Goal: Task Accomplishment & Management: Manage account settings

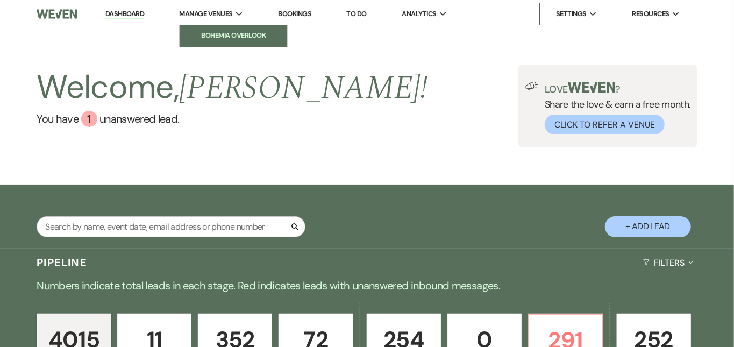
click at [233, 33] on li "Bohemia Overlook" at bounding box center [233, 35] width 97 height 11
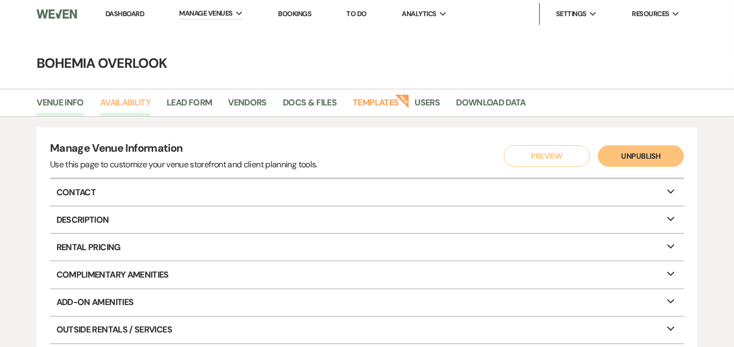
click at [137, 106] on link "Availability" at bounding box center [125, 106] width 51 height 20
select select "3"
select select "2026"
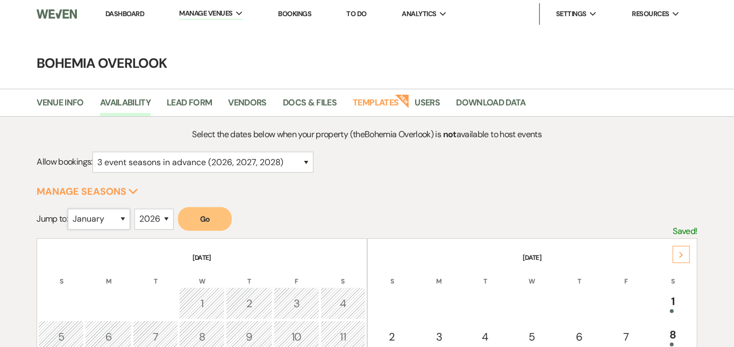
select select "4"
click at [200, 218] on button "Go" at bounding box center [205, 219] width 54 height 24
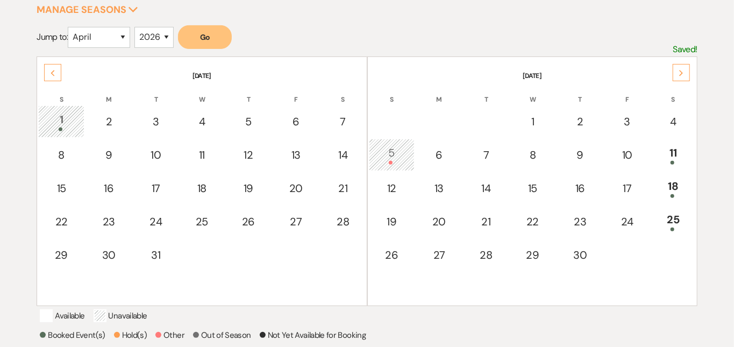
scroll to position [184, 0]
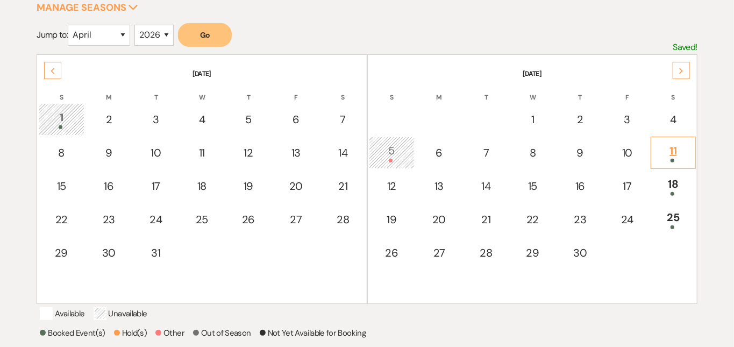
click at [678, 142] on div "11" at bounding box center [672, 152] width 33 height 20
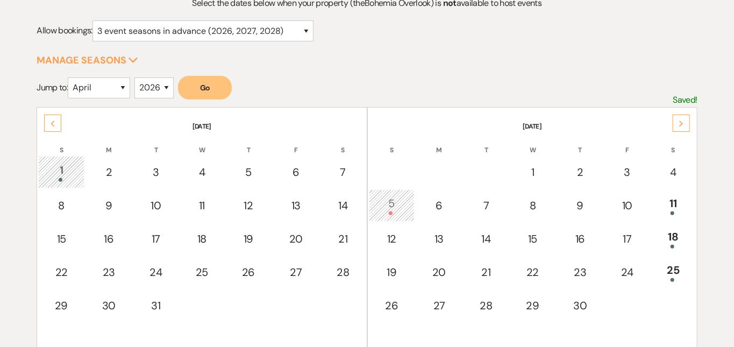
scroll to position [105, 0]
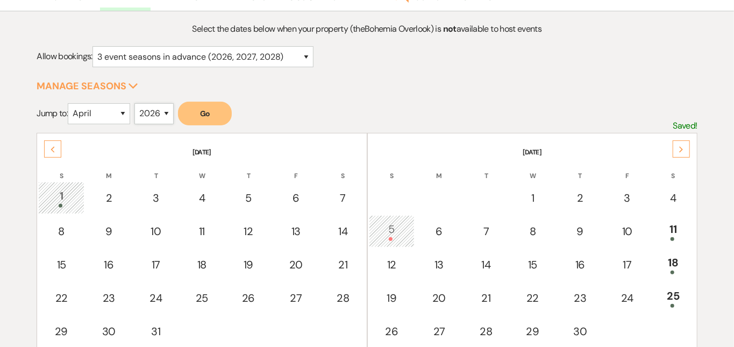
select select "2027"
click at [215, 113] on button "Go" at bounding box center [205, 114] width 54 height 24
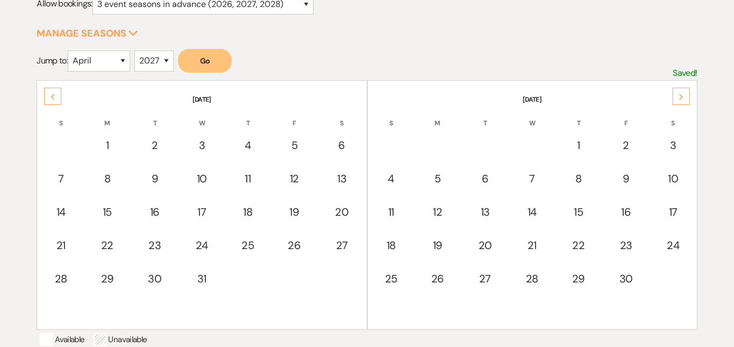
scroll to position [160, 0]
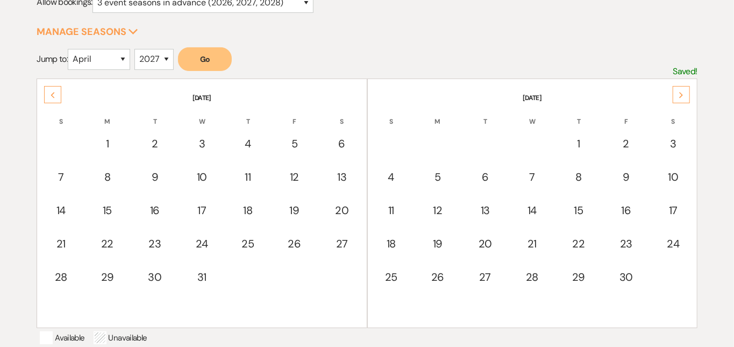
click at [680, 96] on icon "Next" at bounding box center [680, 95] width 5 height 6
click at [678, 90] on div "Next" at bounding box center [680, 94] width 17 height 17
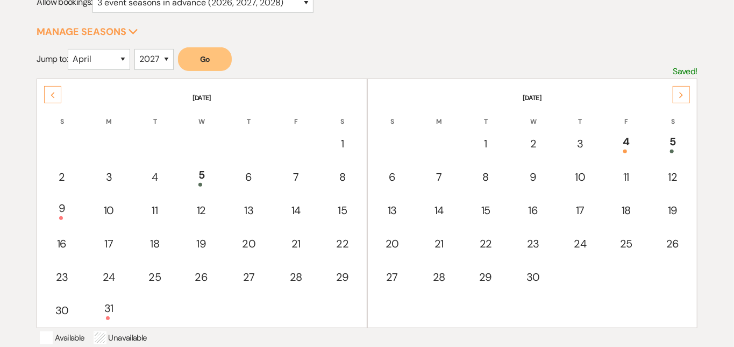
click at [678, 90] on div "Next" at bounding box center [680, 94] width 17 height 17
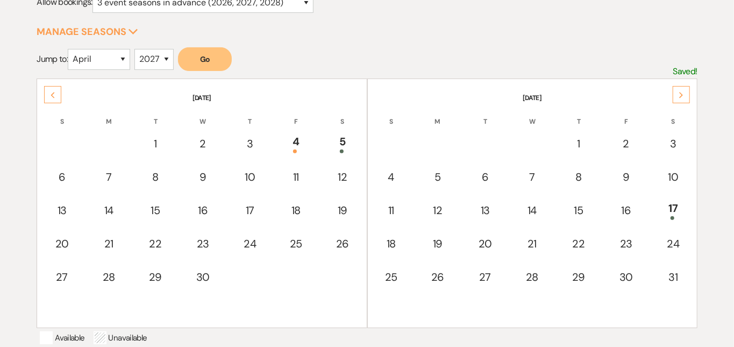
click at [678, 90] on div "Next" at bounding box center [680, 94] width 17 height 17
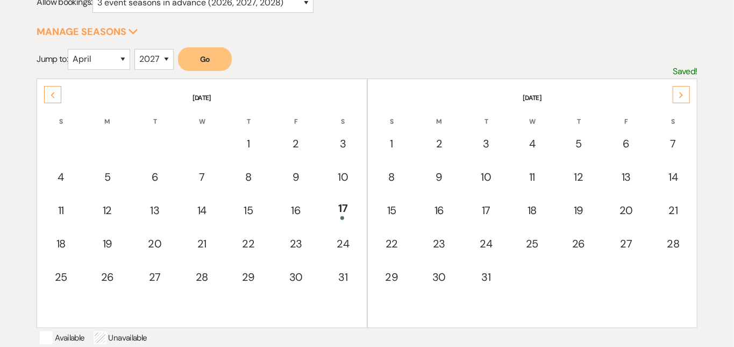
click at [678, 90] on div "Next" at bounding box center [680, 94] width 17 height 17
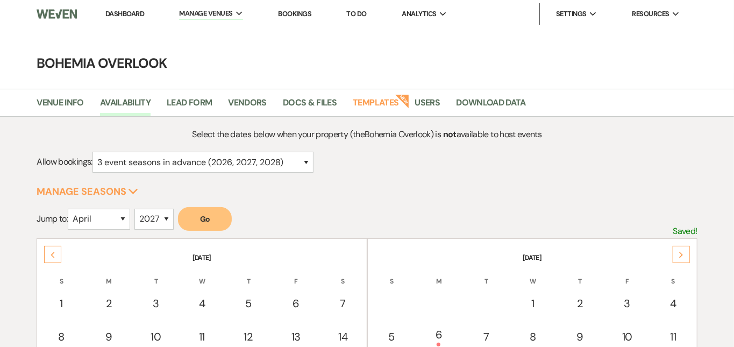
scroll to position [0, 0]
click at [216, 38] on li "Bohemia Overlook" at bounding box center [233, 36] width 97 height 11
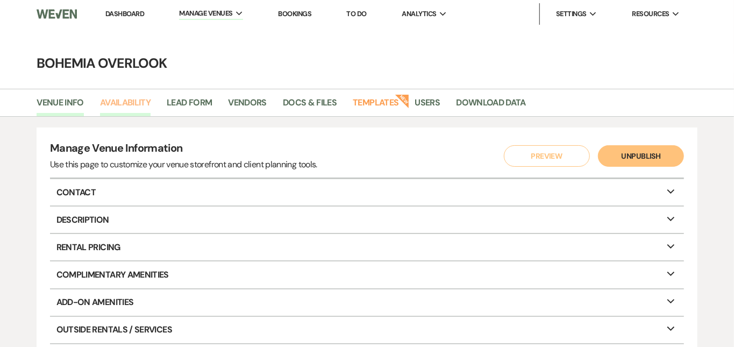
click at [134, 102] on link "Availability" at bounding box center [125, 106] width 51 height 20
select select "3"
select select "2026"
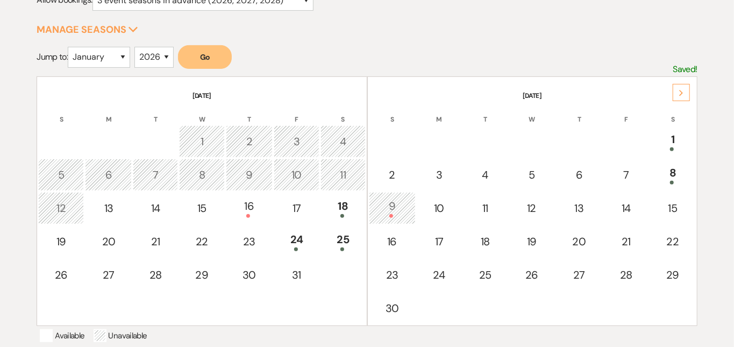
scroll to position [185, 0]
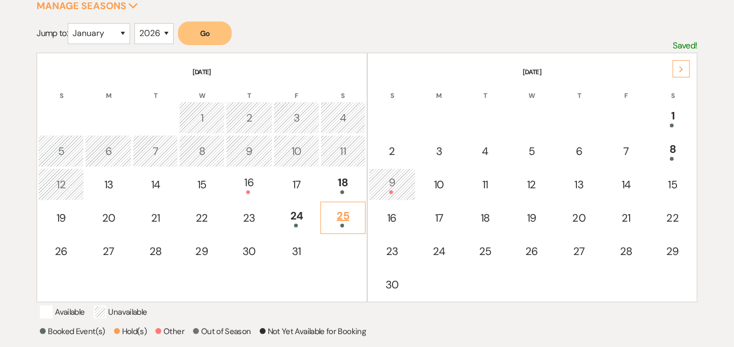
click at [349, 211] on div "25" at bounding box center [342, 217] width 33 height 20
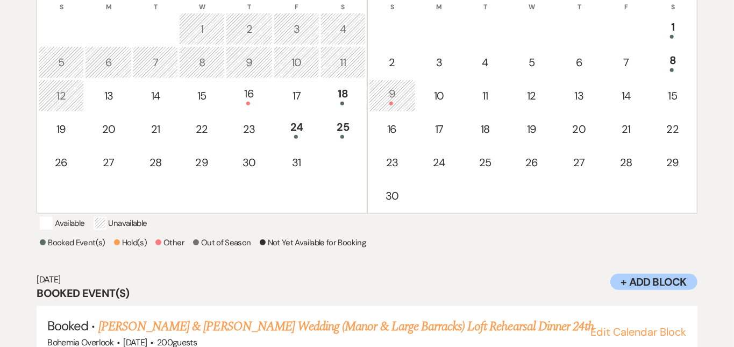
scroll to position [250, 0]
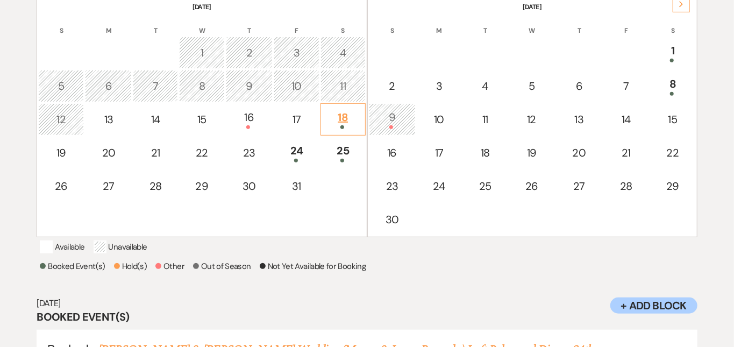
click at [347, 118] on div "18" at bounding box center [342, 119] width 33 height 20
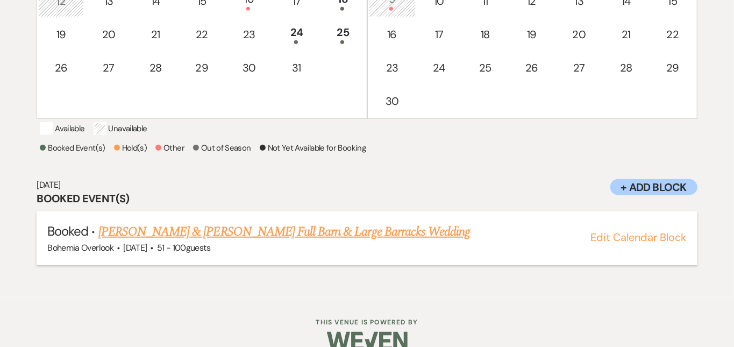
scroll to position [370, 0]
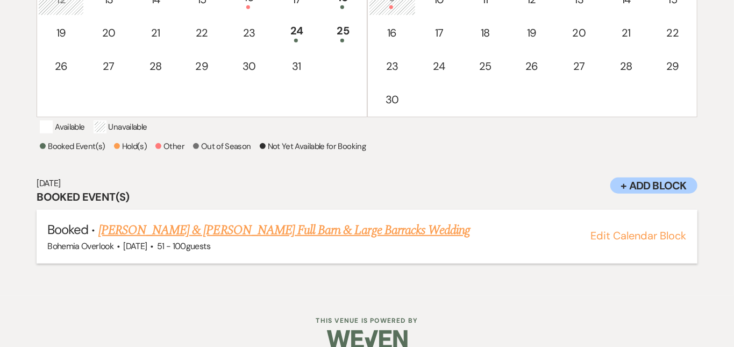
click at [388, 235] on link "[PERSON_NAME] & [PERSON_NAME] Full Barn & Large Barracks Wedding" at bounding box center [284, 229] width 372 height 19
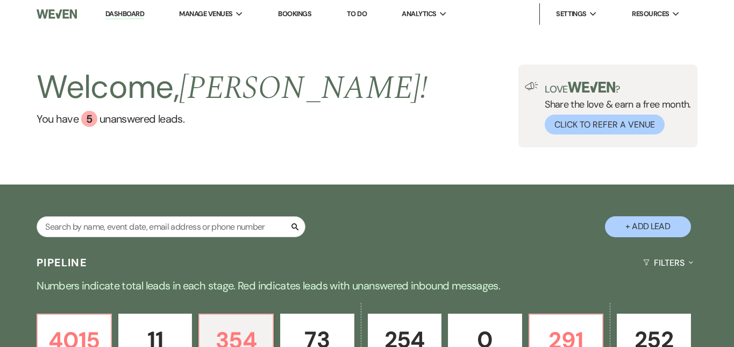
select select "2"
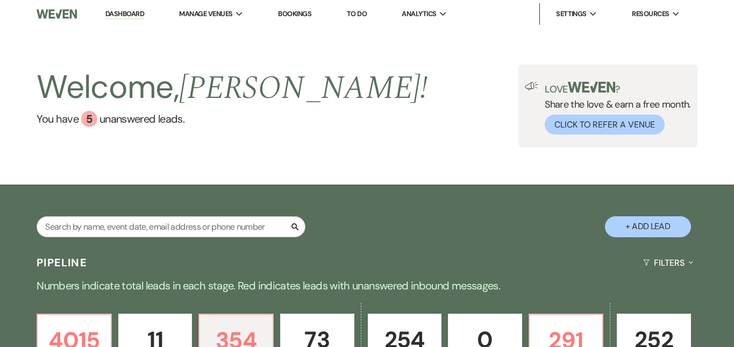
select select "2"
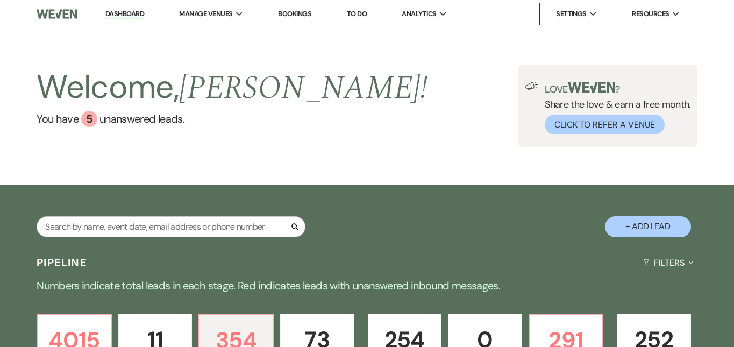
select select "2"
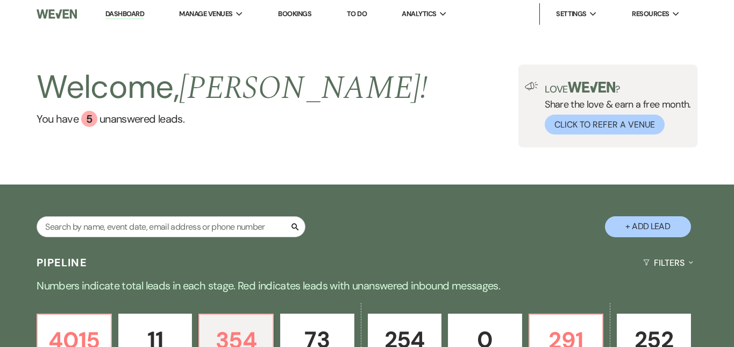
select select "2"
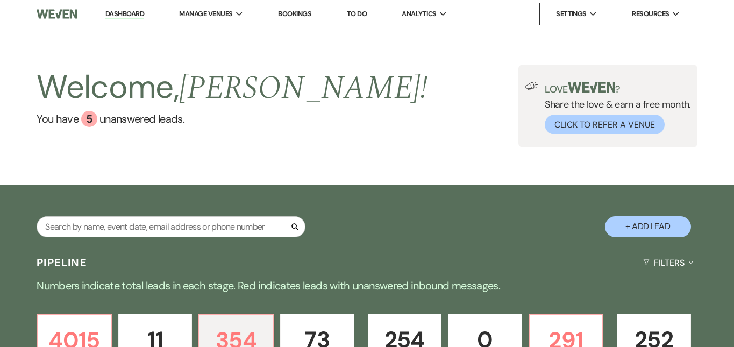
select select "2"
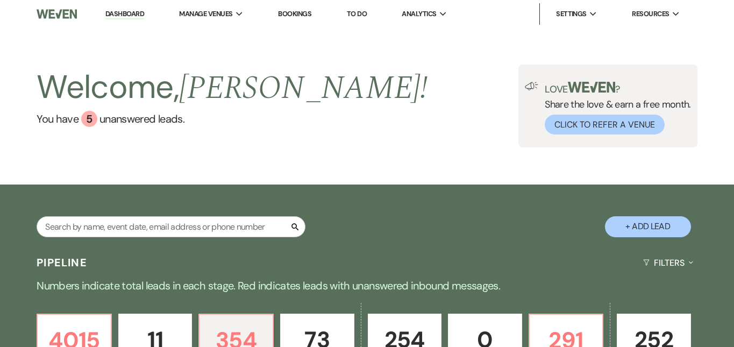
select select "2"
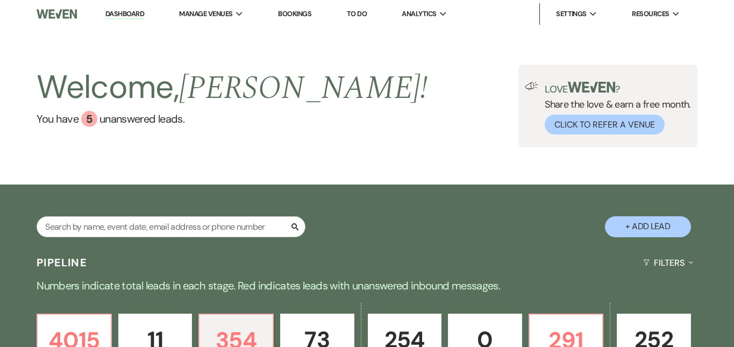
select select "2"
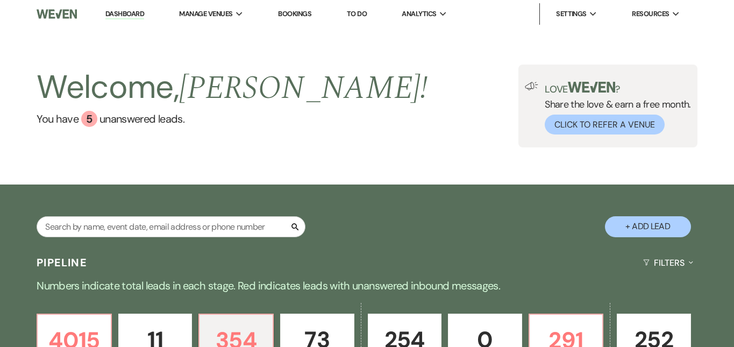
select select "2"
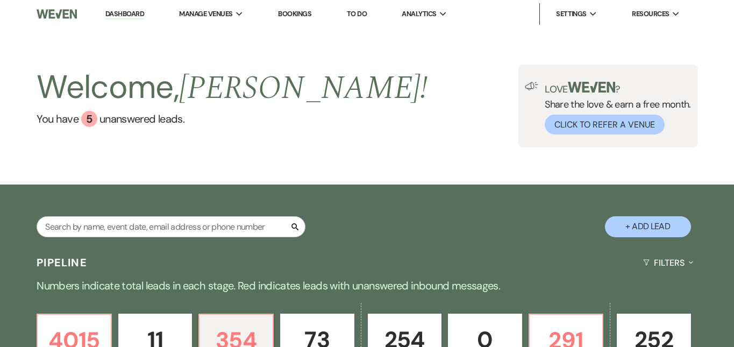
select select "2"
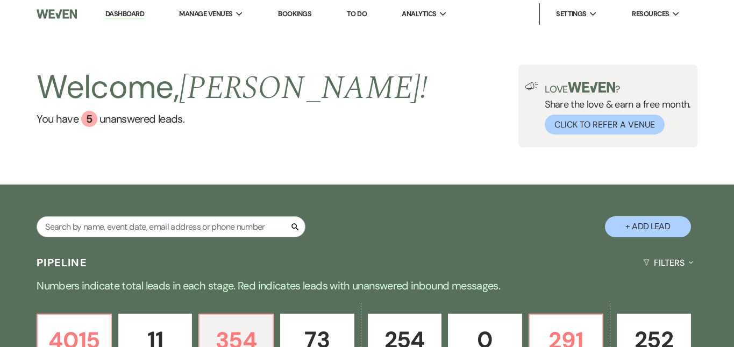
select select "2"
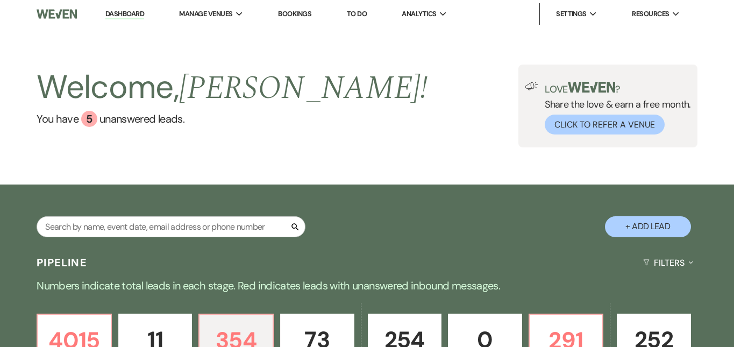
select select "2"
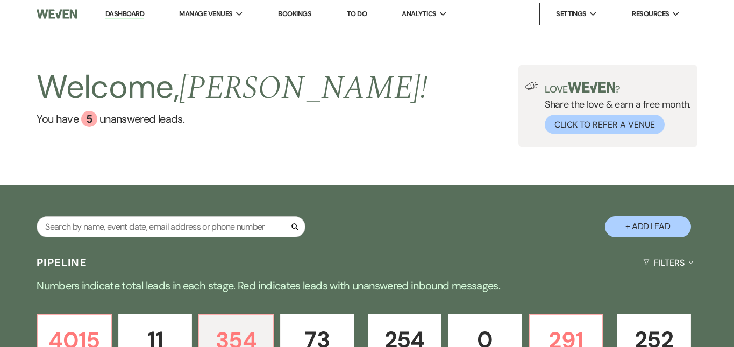
select select "2"
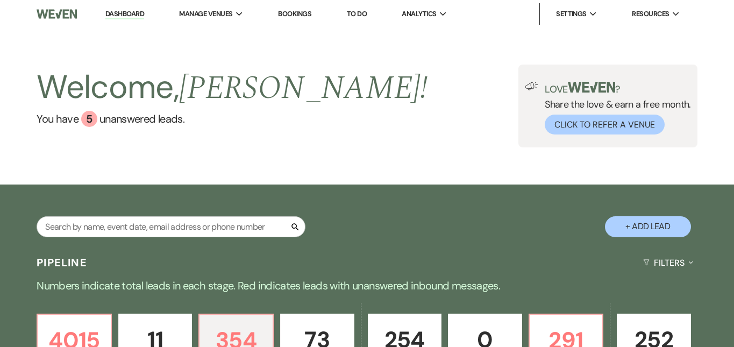
select select "2"
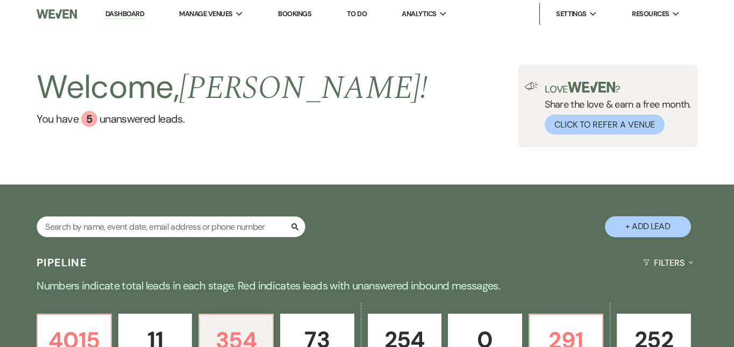
select select "2"
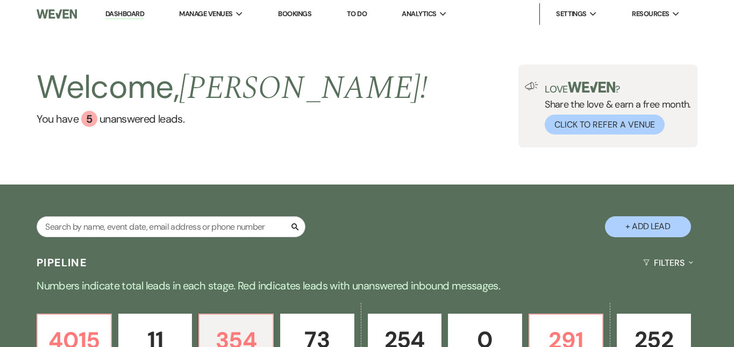
select select "2"
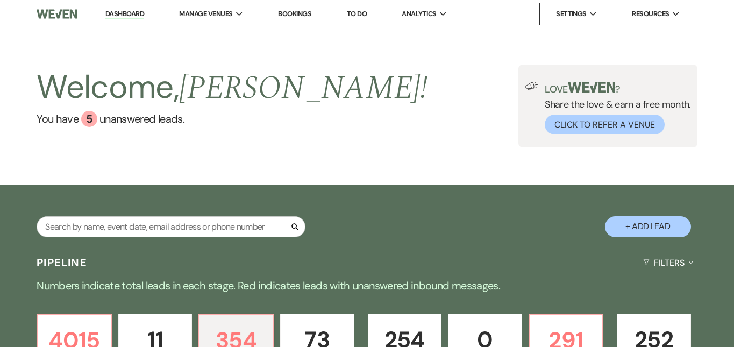
select select "2"
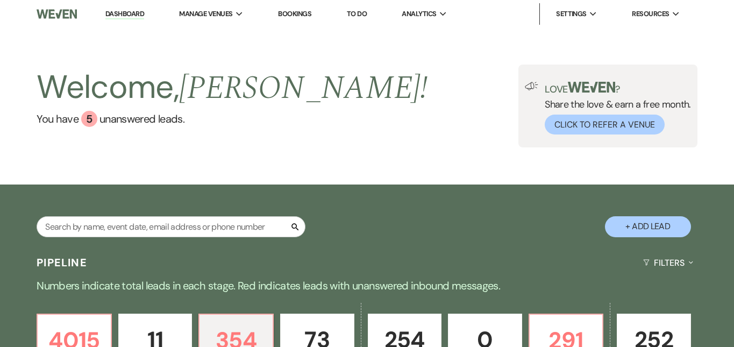
select select "2"
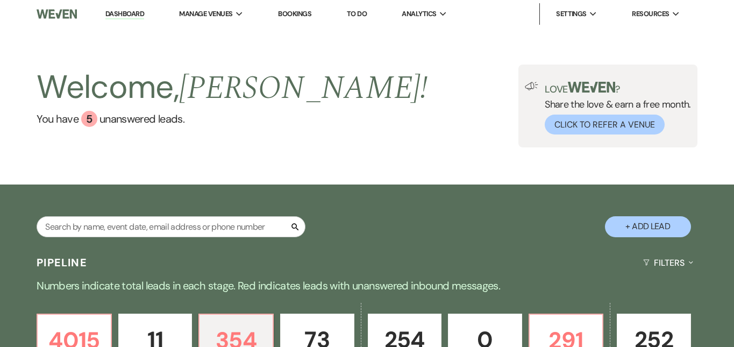
select select "2"
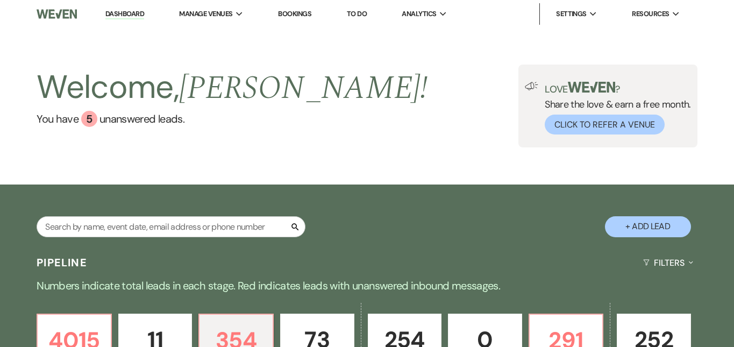
select select "2"
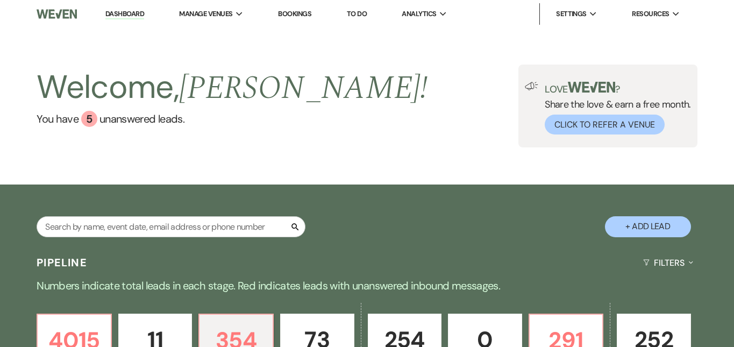
select select "2"
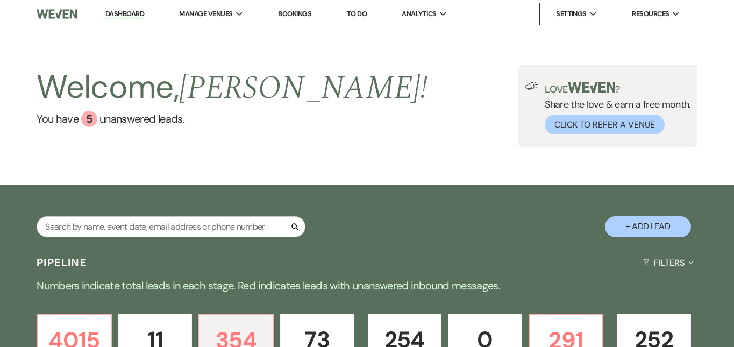
select select "2"
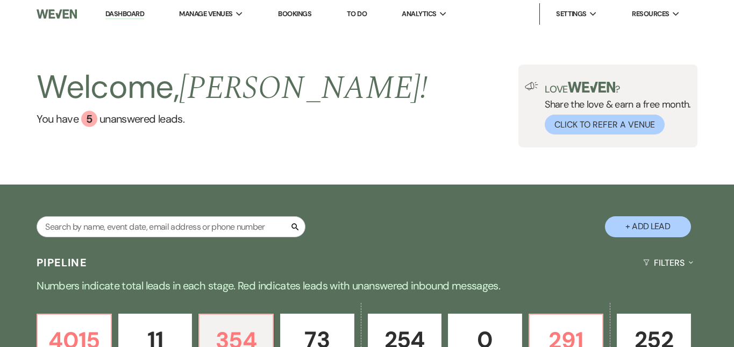
select select "2"
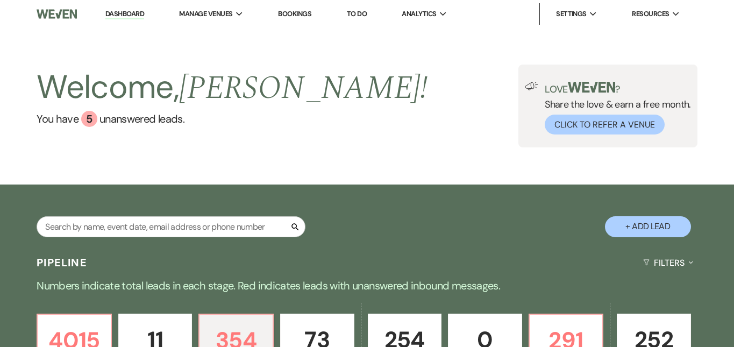
select select "2"
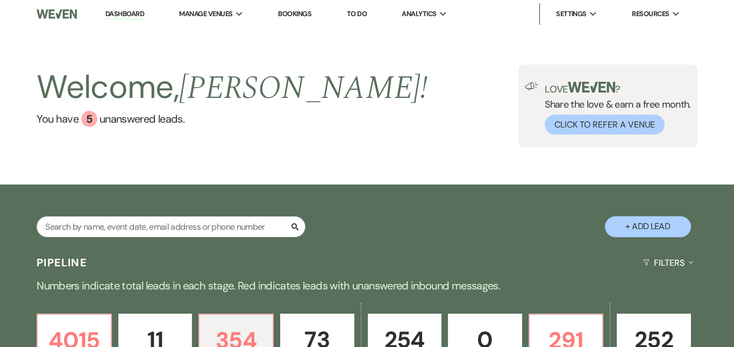
select select "2"
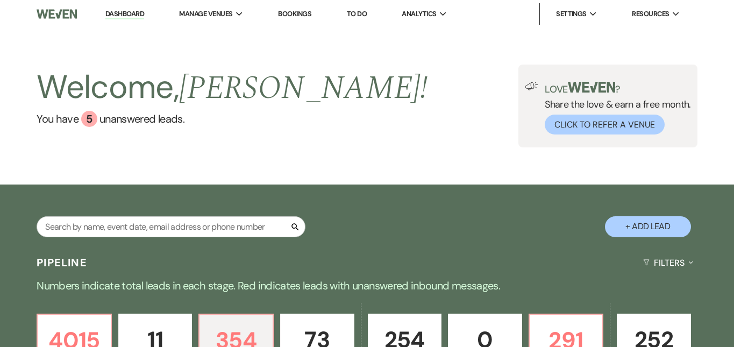
select select "2"
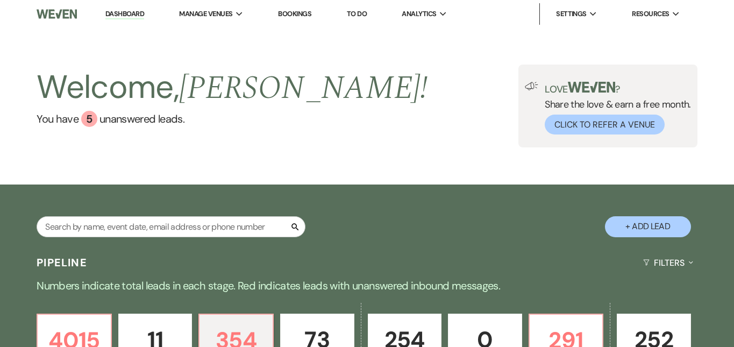
select select "2"
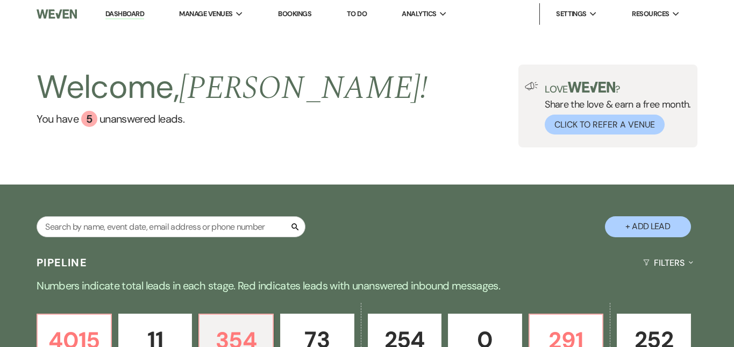
select select "2"
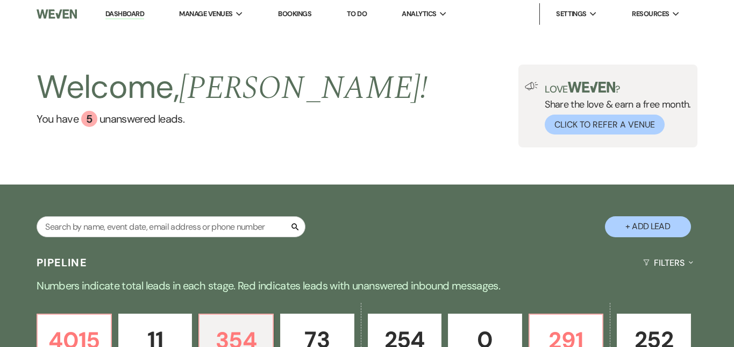
select select "2"
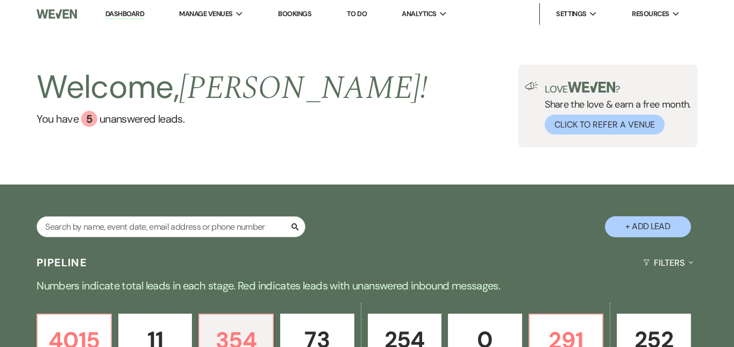
select select "2"
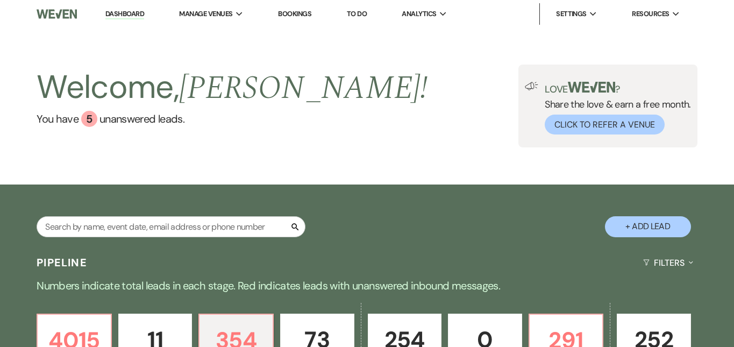
select select "2"
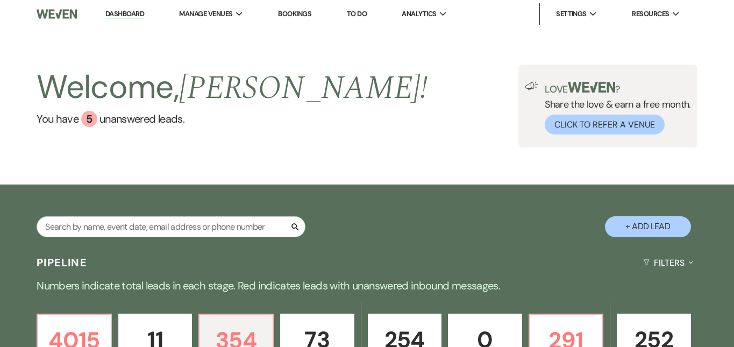
select select "2"
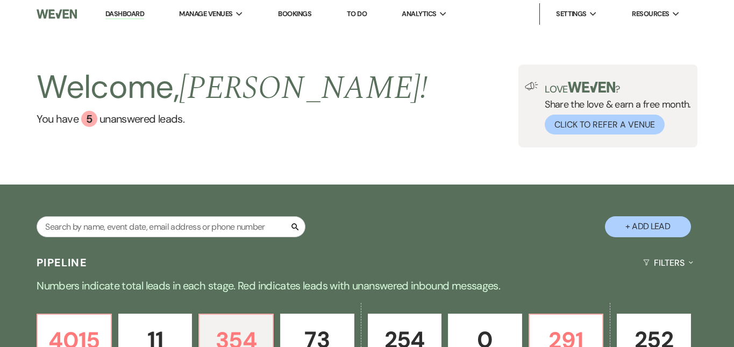
select select "2"
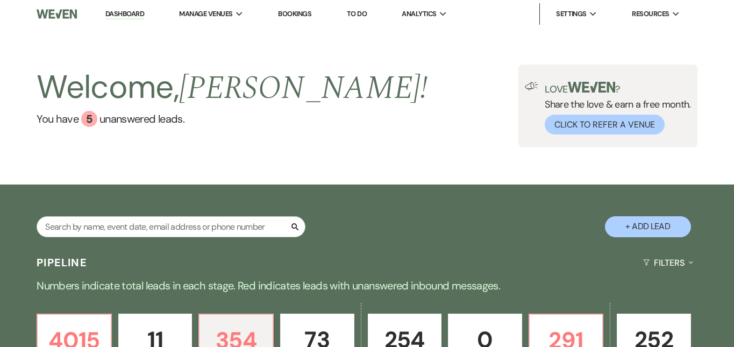
select select "2"
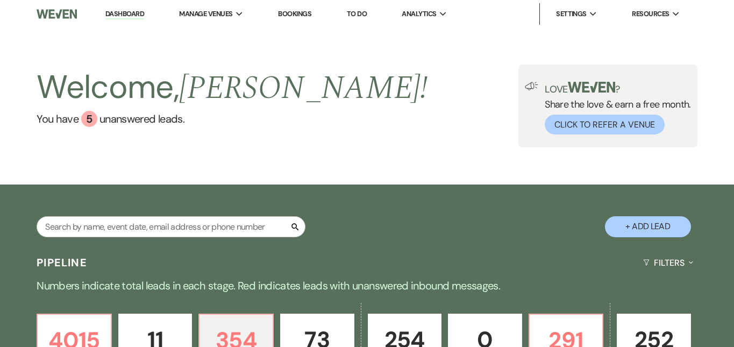
select select "2"
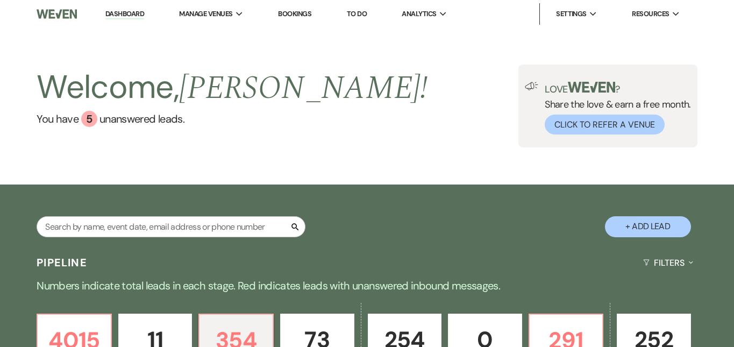
select select "2"
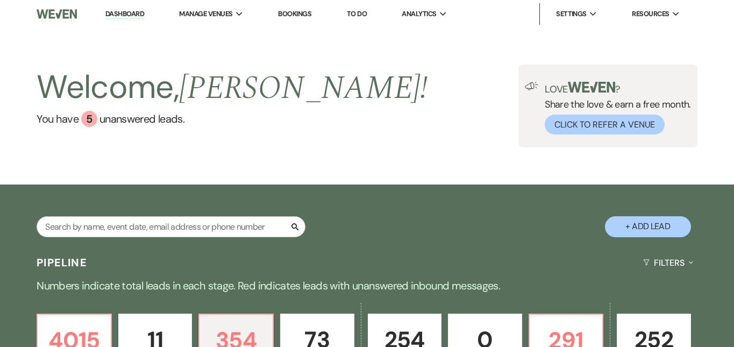
select select "2"
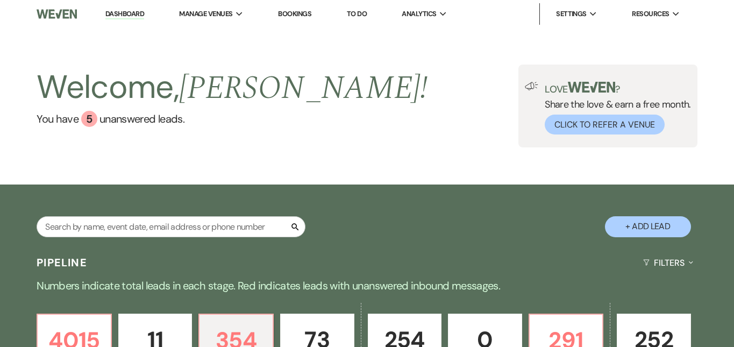
select select "2"
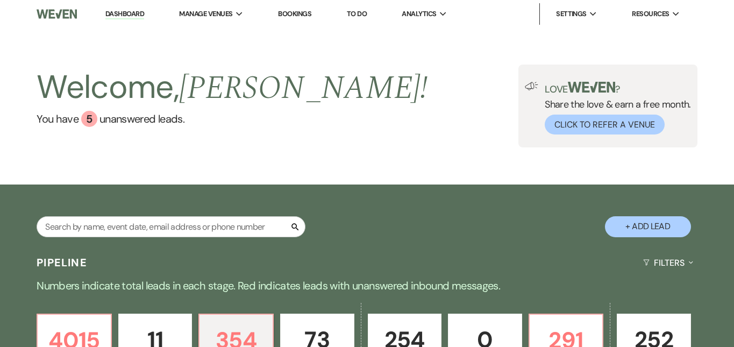
select select "2"
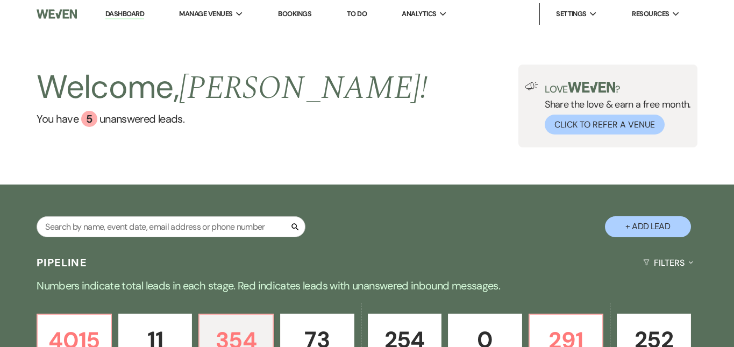
select select "2"
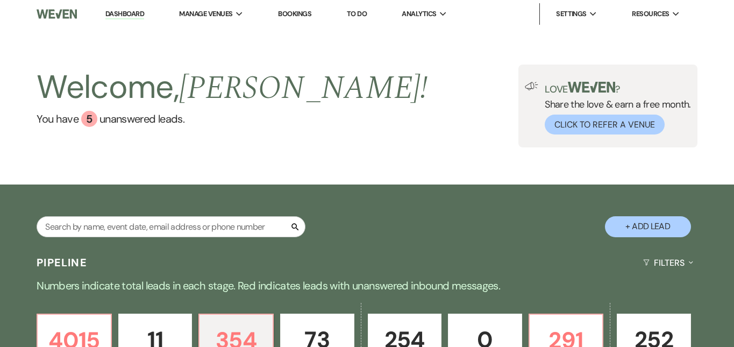
select select "2"
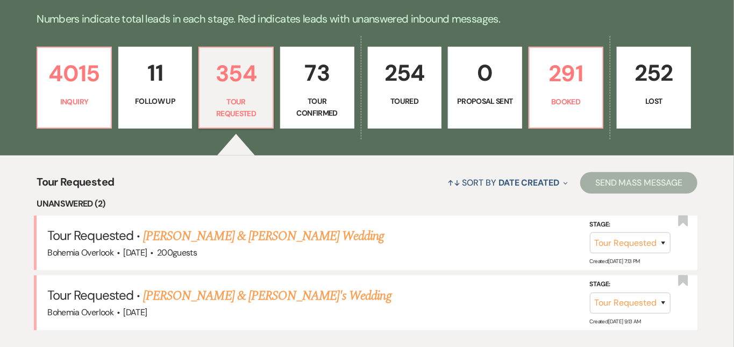
scroll to position [278, 0]
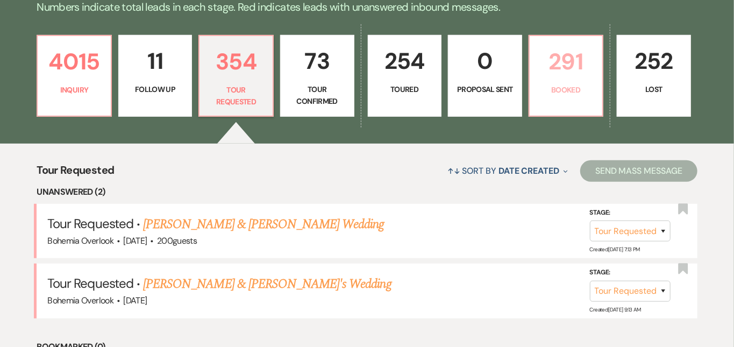
click at [590, 66] on p "291" at bounding box center [566, 62] width 60 height 36
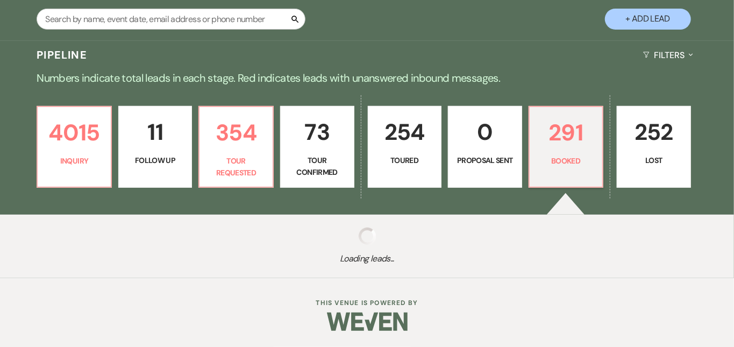
scroll to position [196, 0]
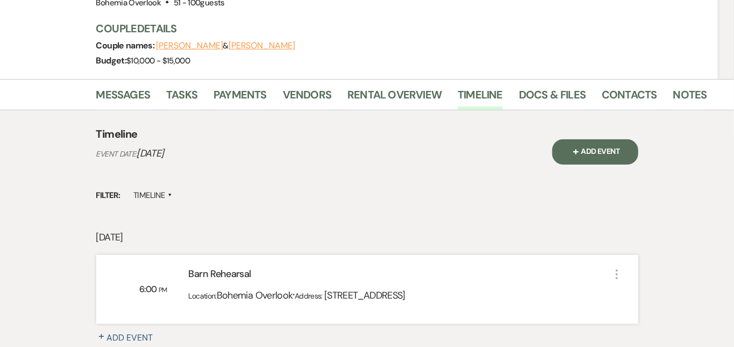
scroll to position [137, 0]
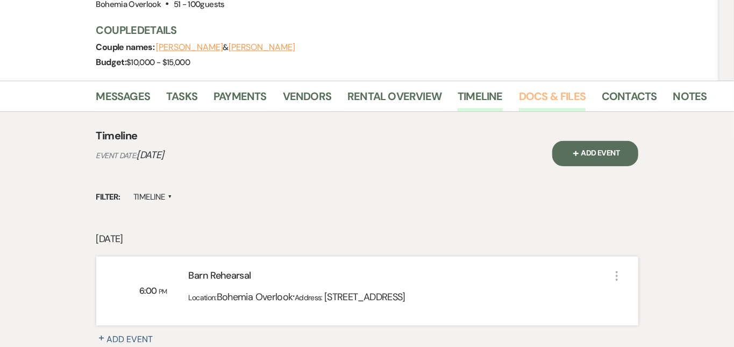
click at [519, 98] on link "Docs & Files" at bounding box center [552, 100] width 67 height 24
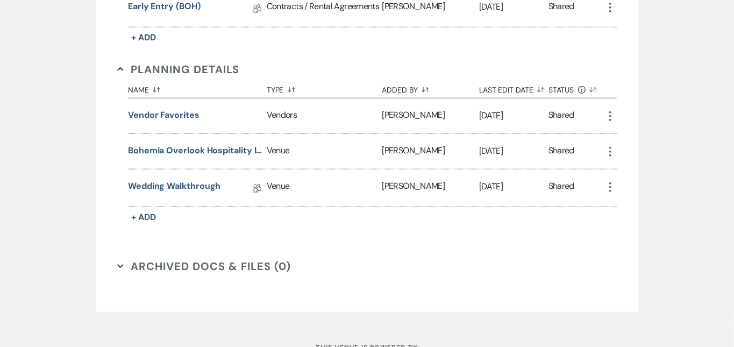
scroll to position [514, 0]
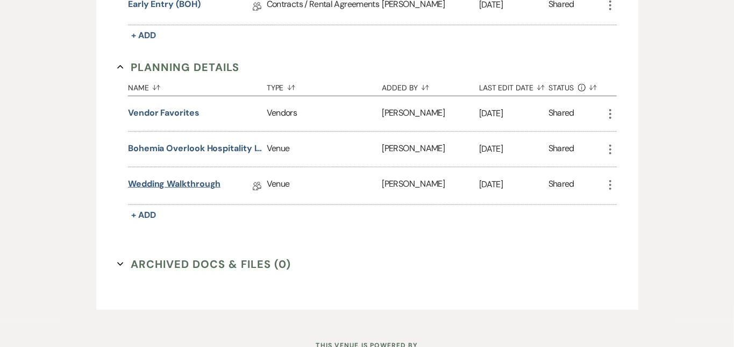
click at [175, 185] on link "Wedding Walkthrough" at bounding box center [174, 185] width 92 height 17
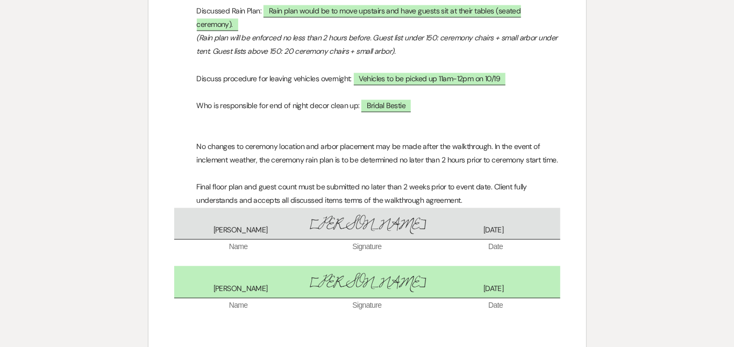
scroll to position [1387, 0]
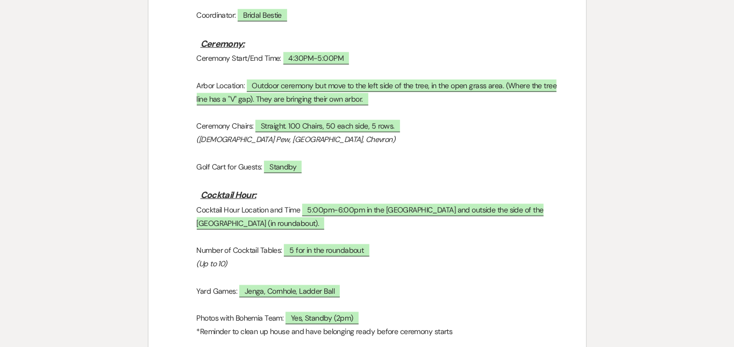
scroll to position [592, 0]
